Goal: Information Seeking & Learning: Learn about a topic

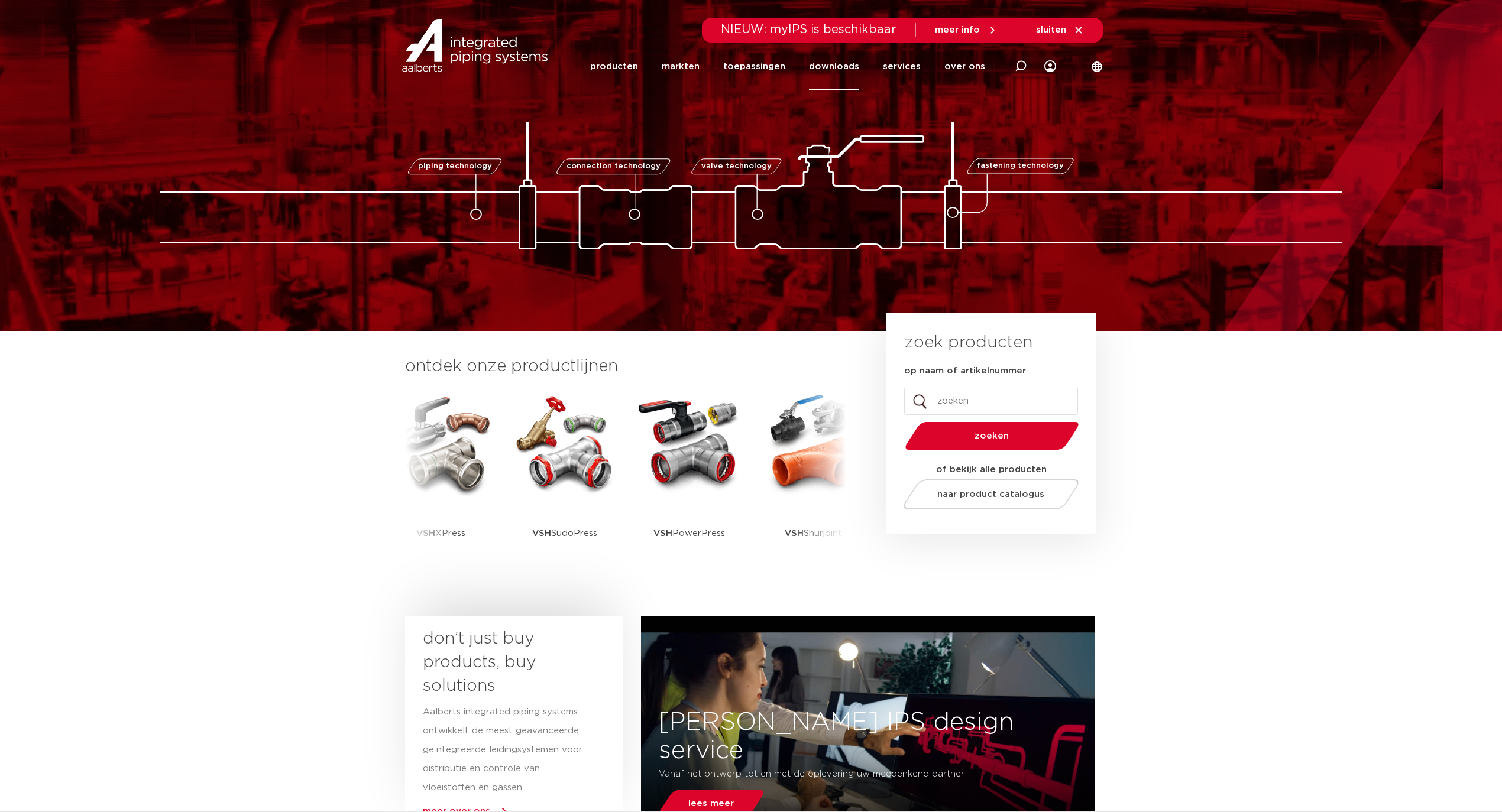
click at [847, 64] on link "downloads" at bounding box center [834, 66] width 50 height 48
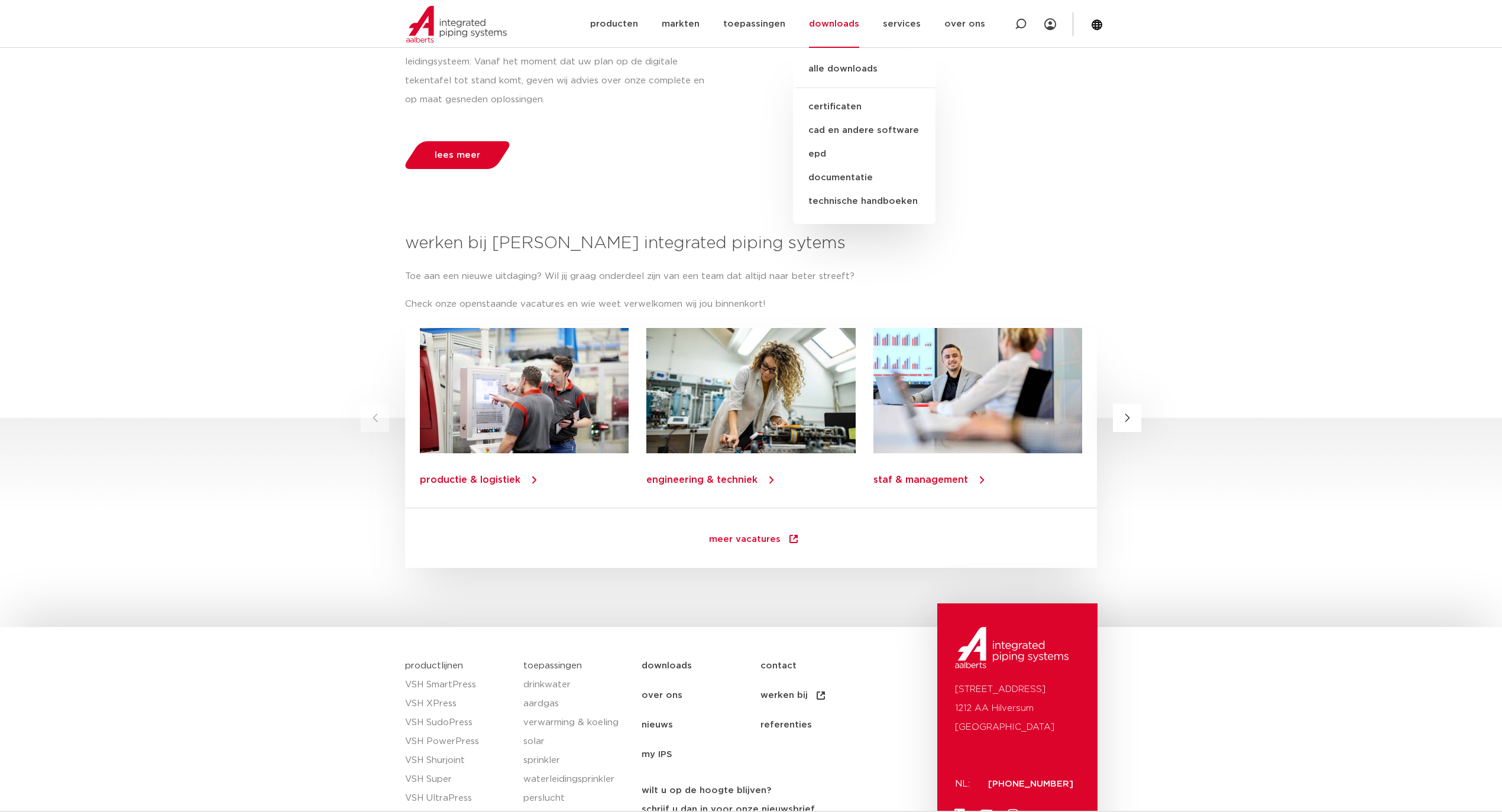
scroll to position [1431, 0]
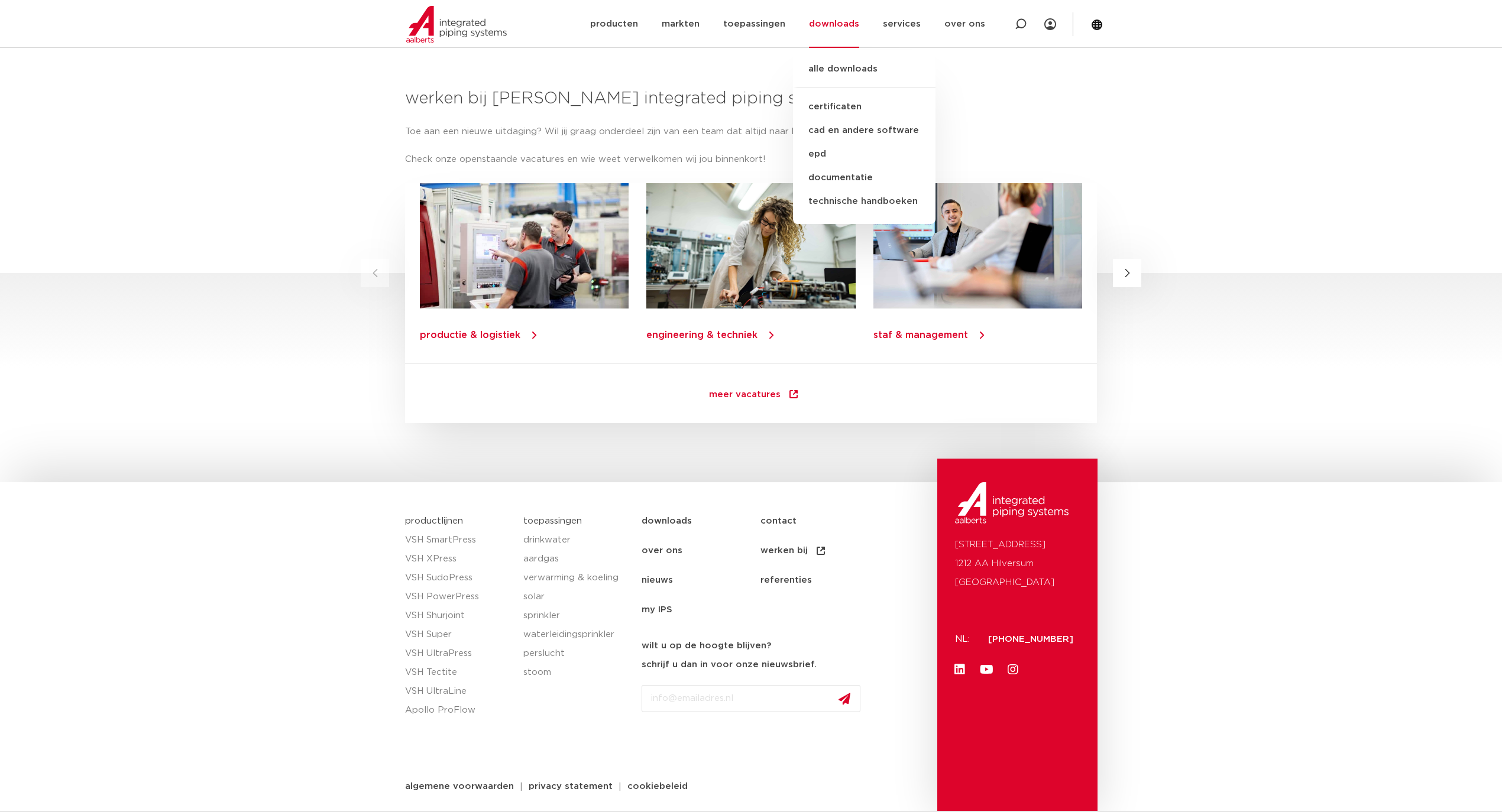
click at [655, 573] on link "nieuws" at bounding box center [701, 580] width 119 height 29
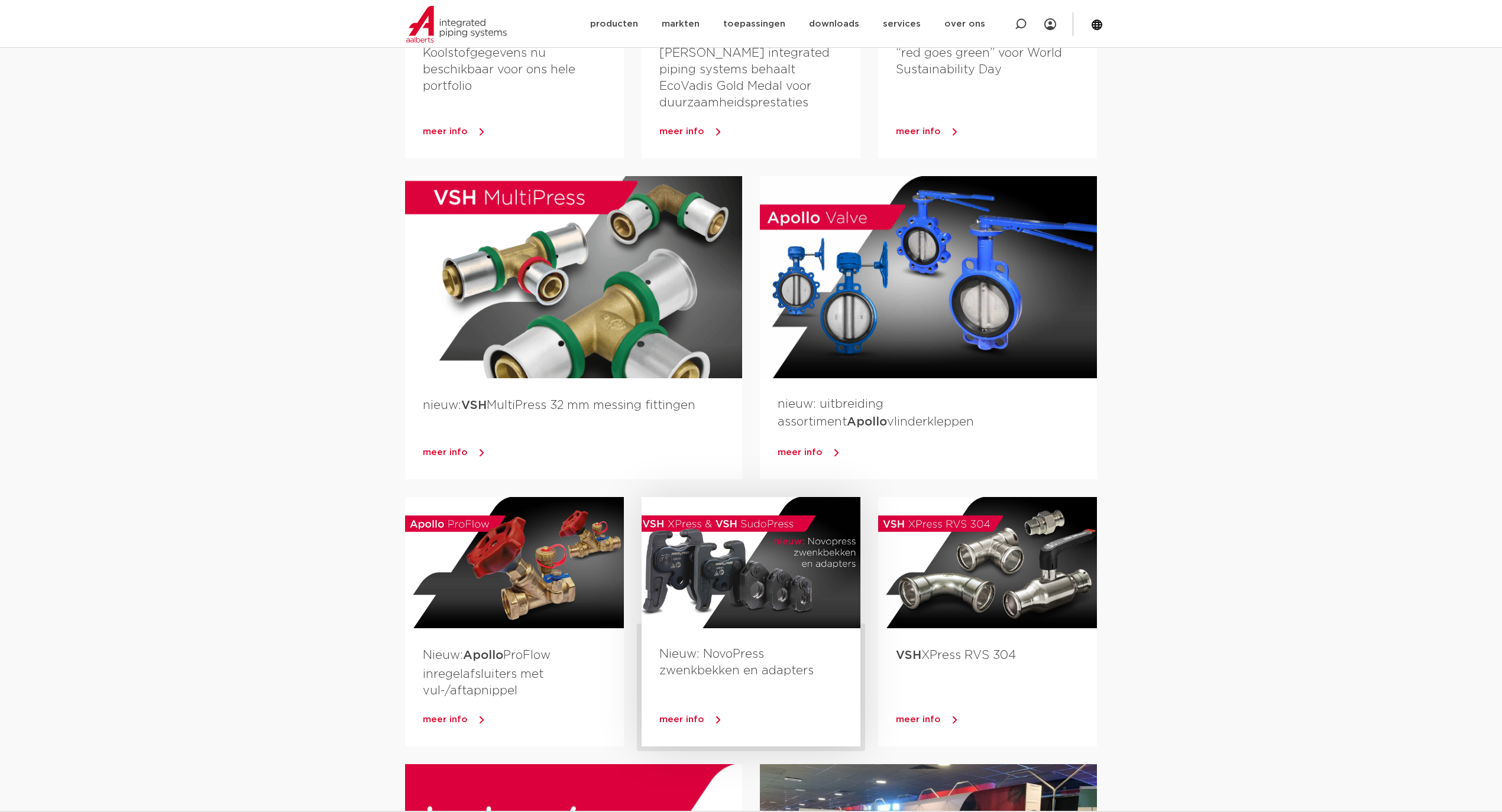
scroll to position [237, 0]
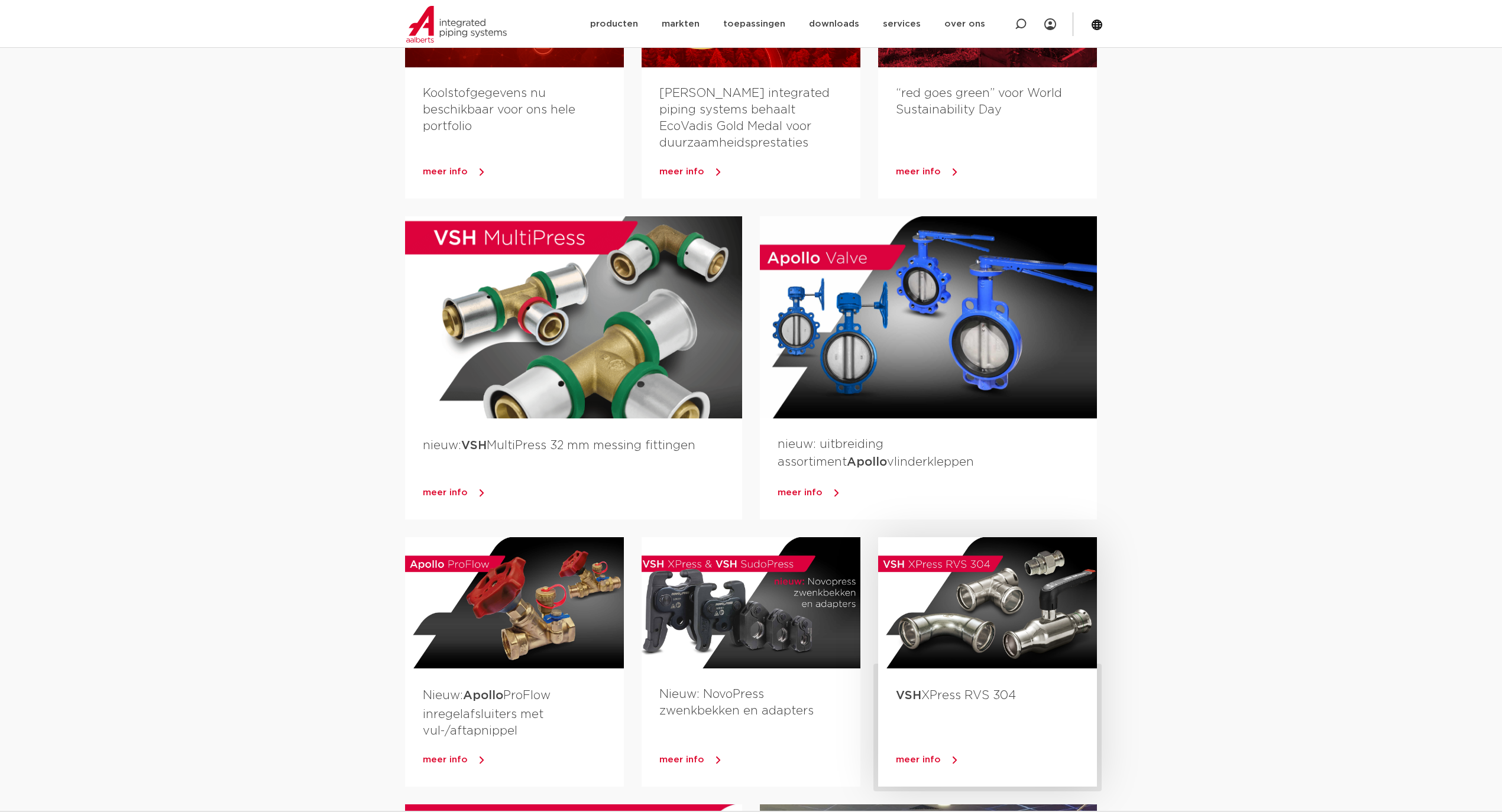
click at [907, 760] on span "meer info" at bounding box center [918, 759] width 45 height 9
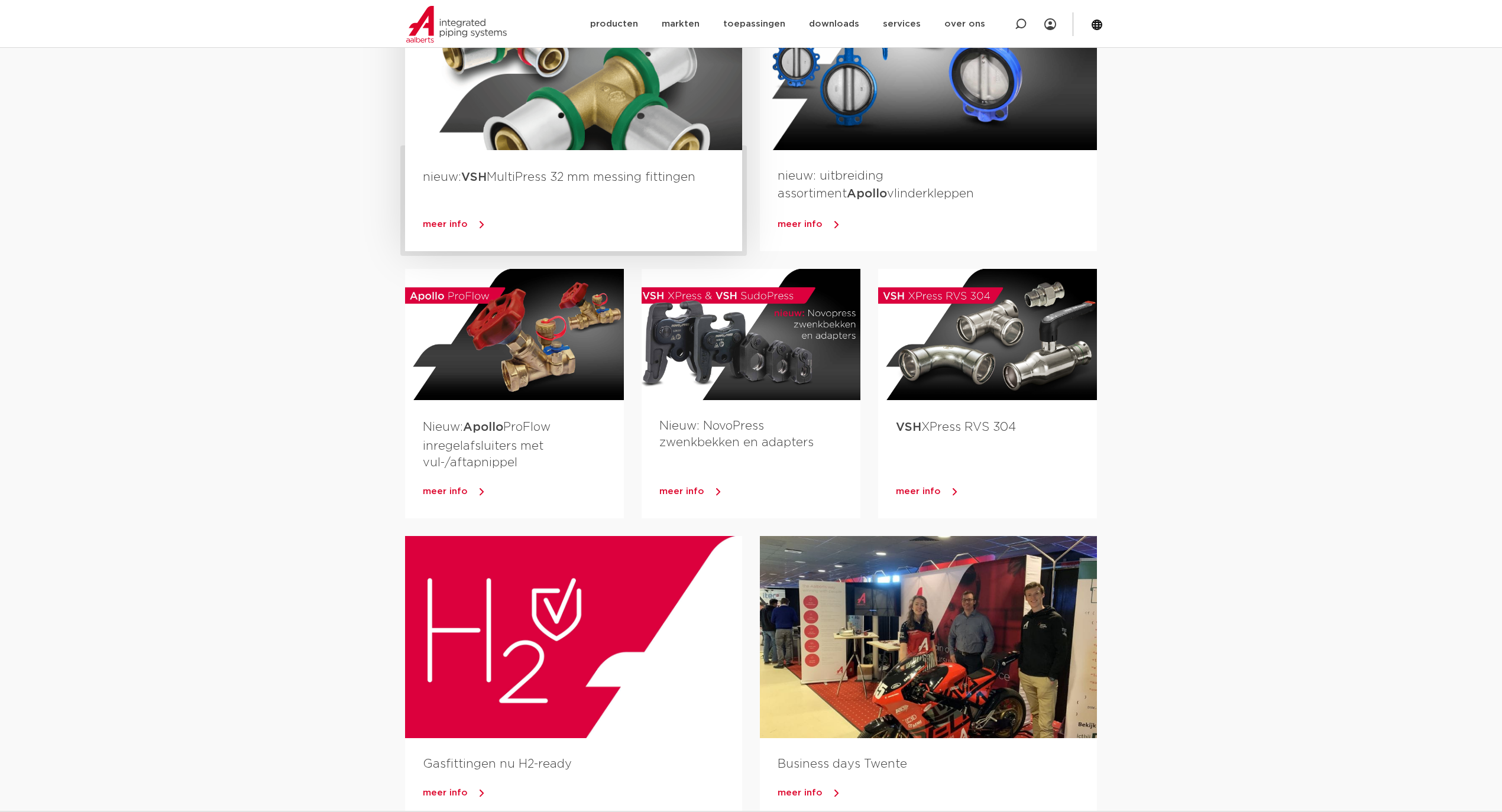
scroll to position [630, 0]
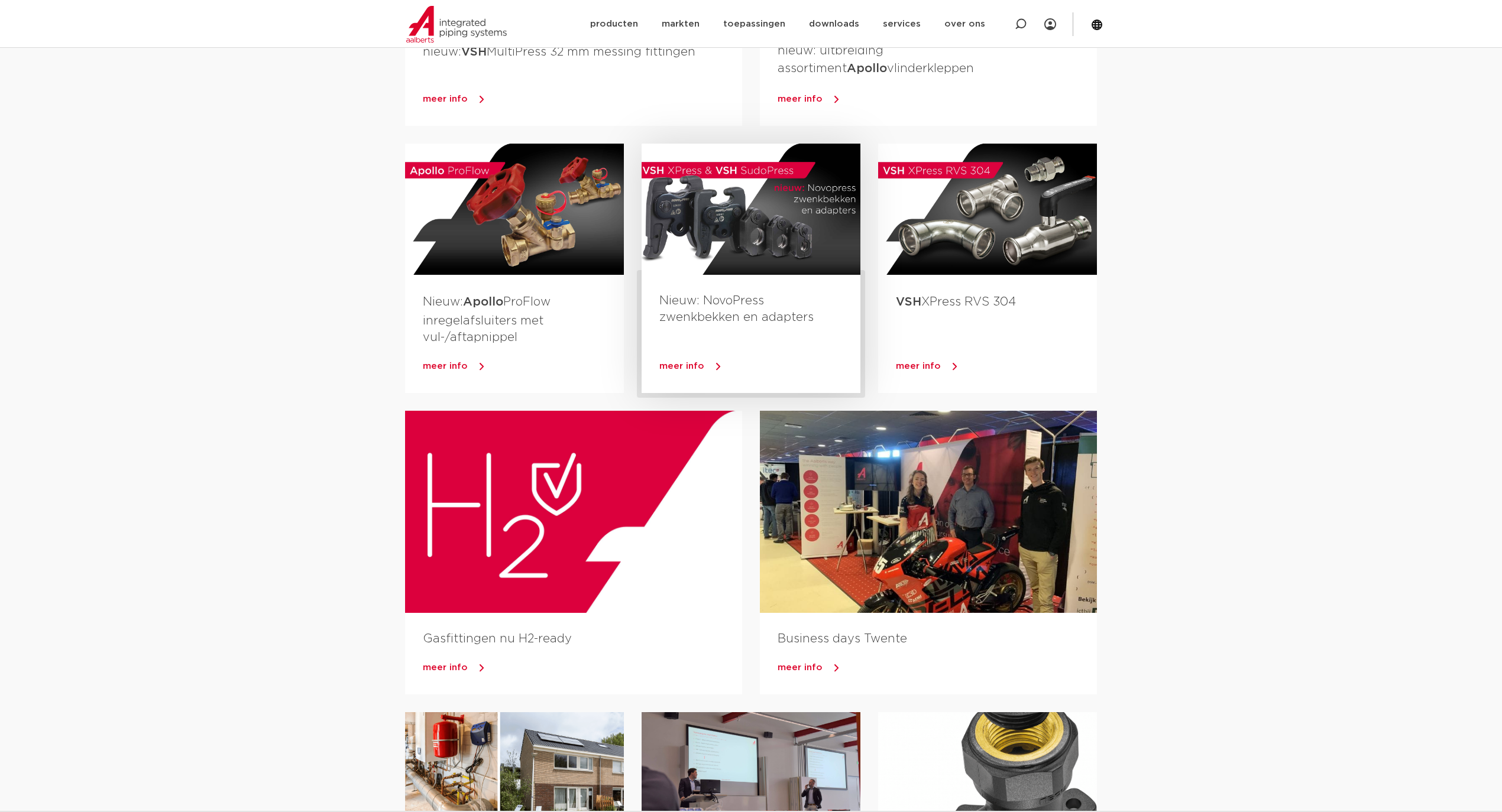
click at [673, 358] on link "meer info" at bounding box center [760, 366] width 201 height 18
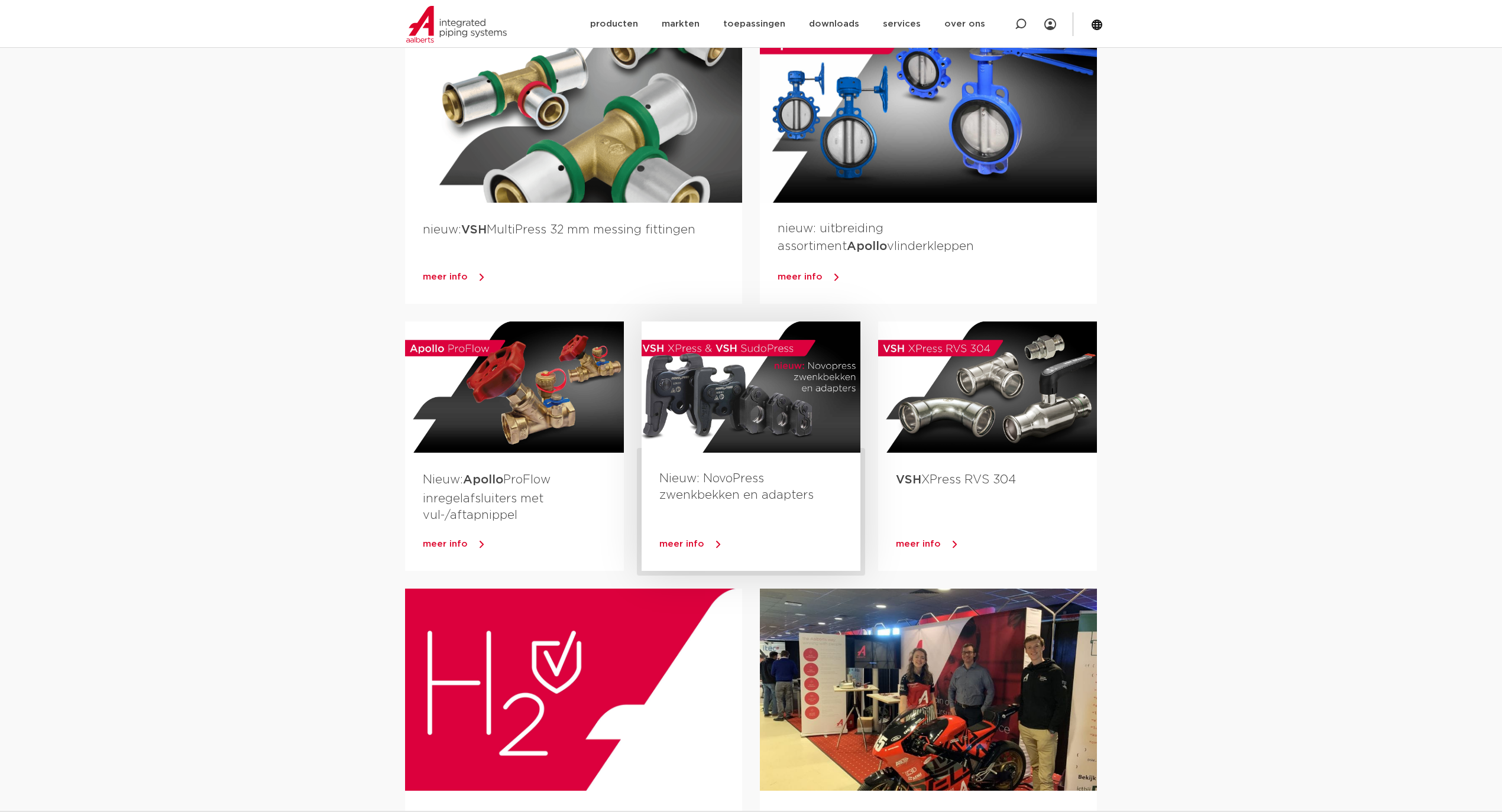
scroll to position [473, 0]
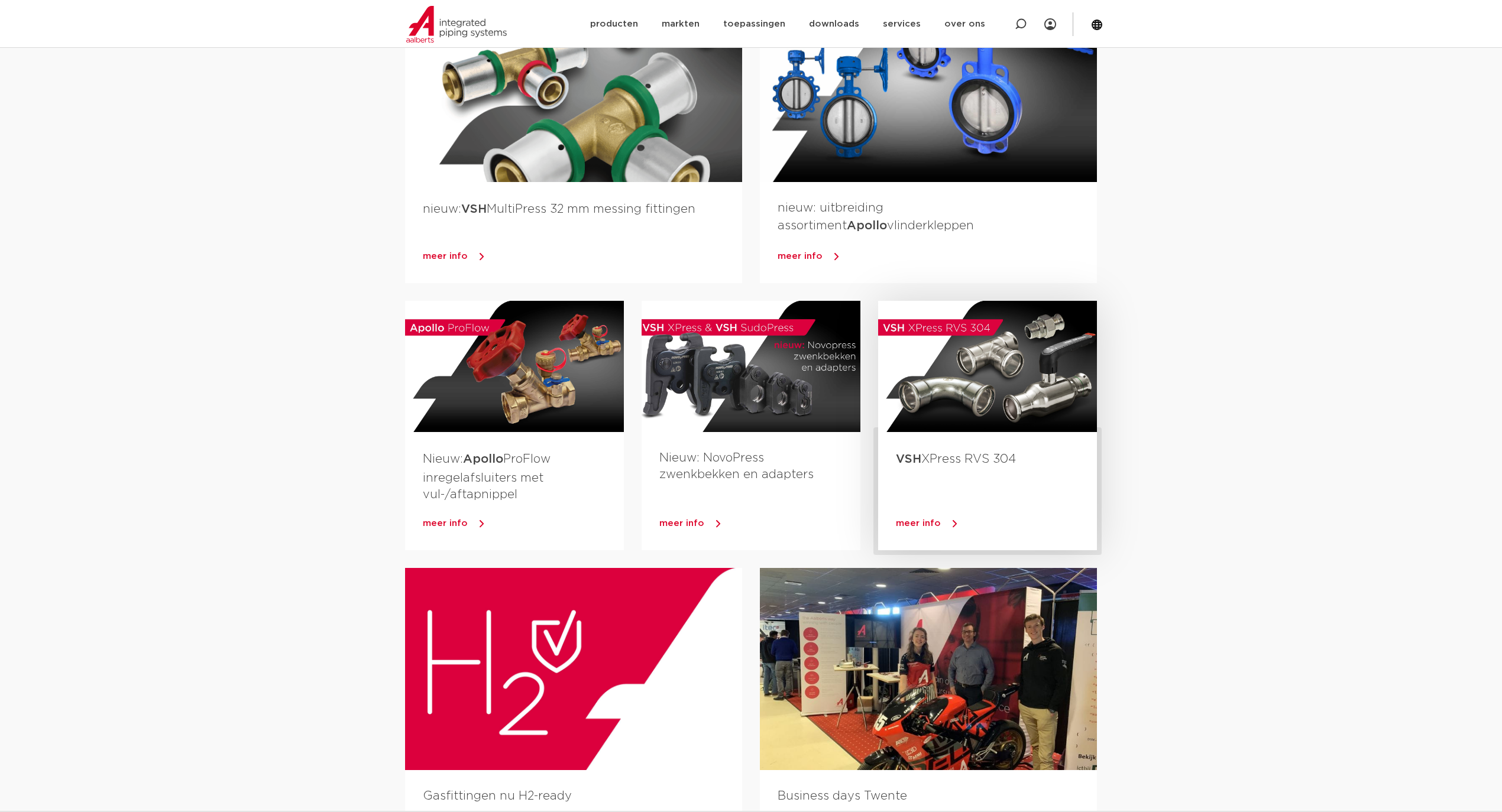
click at [969, 405] on div at bounding box center [988, 366] width 219 height 131
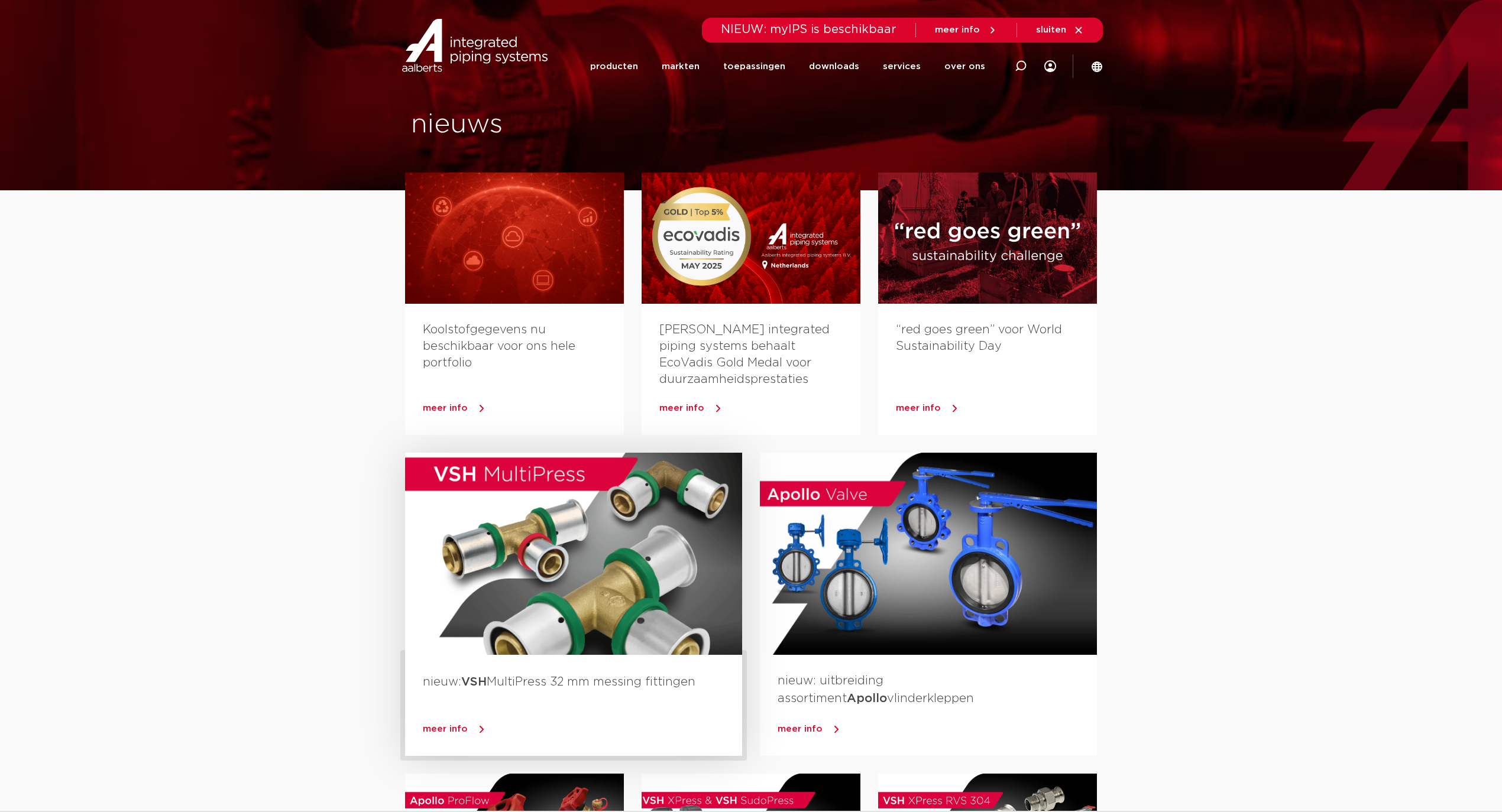
click at [499, 530] on div at bounding box center [573, 554] width 337 height 202
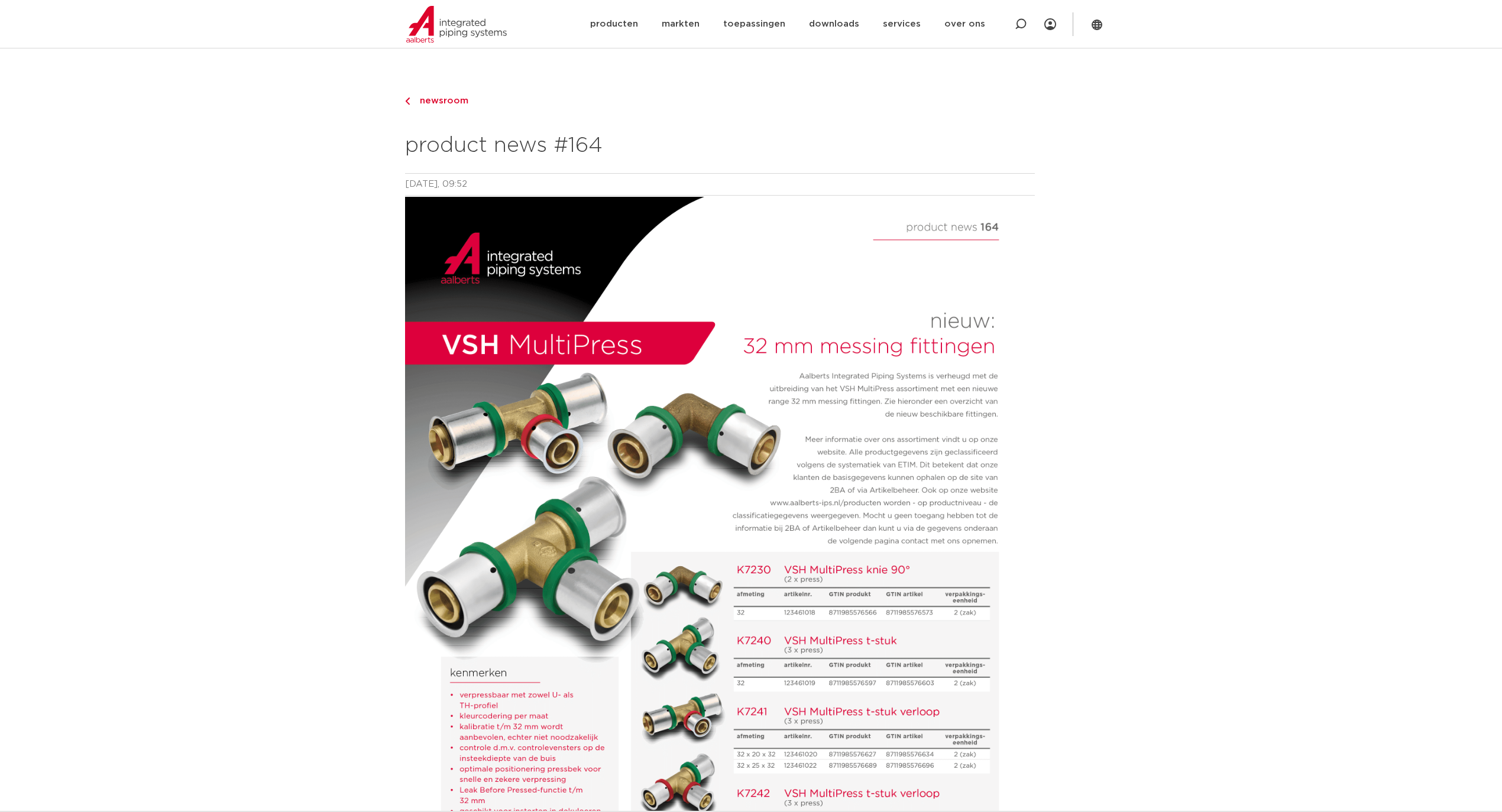
drag, startPoint x: 819, startPoint y: 61, endPoint x: 799, endPoint y: 56, distance: 20.6
click at [814, 59] on main "newsroom product news #164 [DATE] 09:52 deel dit bericht meer nieuws Gasfitting…" at bounding box center [751, 775] width 1502 height 1551
